Goal: Navigation & Orientation: Find specific page/section

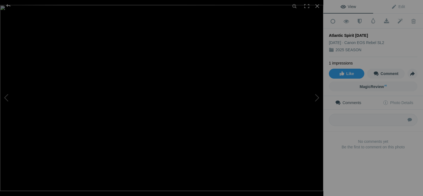
click at [216, 80] on img at bounding box center [162, 98] width 324 height 186
click at [216, 81] on img at bounding box center [144, 103] width 430 height 247
click at [318, 6] on div at bounding box center [317, 6] width 12 height 12
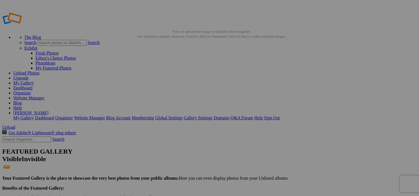
click at [318, 6] on div at bounding box center [313, 6] width 12 height 12
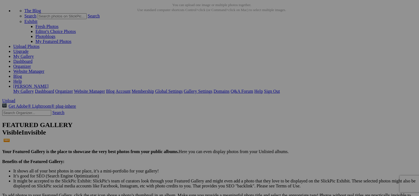
scroll to position [16, 0]
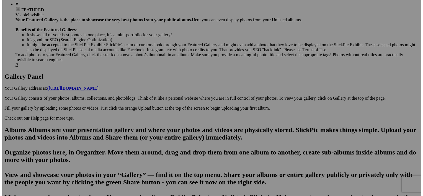
scroll to position [247, 0]
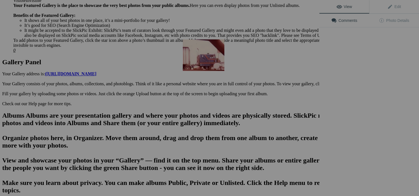
click at [207, 57] on img at bounding box center [204, 55] width 42 height 32
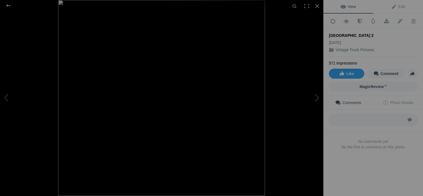
click at [217, 84] on img at bounding box center [161, 98] width 207 height 196
click at [193, 87] on img at bounding box center [161, 98] width 207 height 196
